Goal: Information Seeking & Learning: Learn about a topic

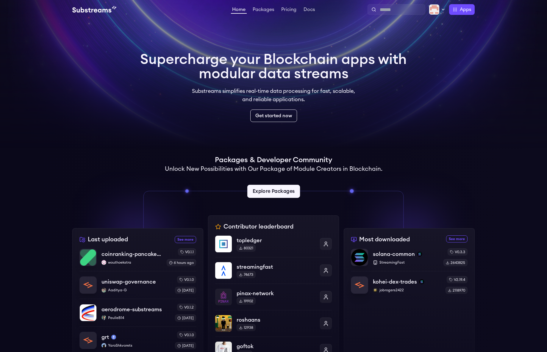
click at [280, 191] on link "Explore Packages" at bounding box center [273, 191] width 53 height 13
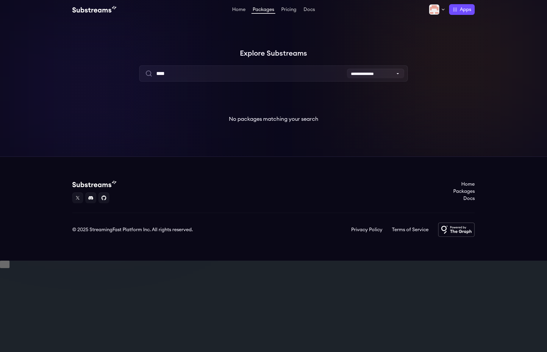
click at [241, 76] on input "****" at bounding box center [273, 73] width 268 height 16
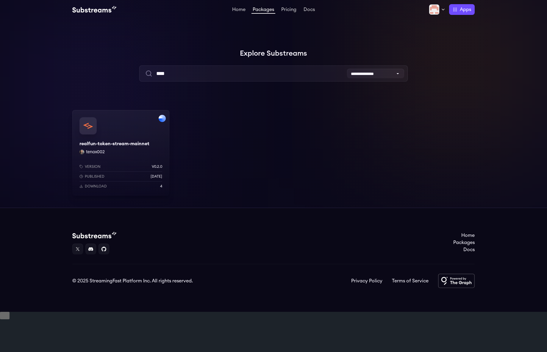
type input "****"
click at [118, 136] on div "realfun-token-stream-mainnet tenax002 Version v0.2.0 Published 7 months ago Dow…" at bounding box center [120, 153] width 97 height 86
